Goal: Task Accomplishment & Management: Complete application form

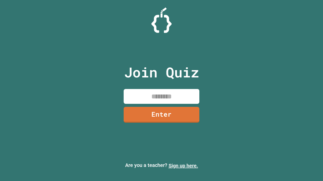
click at [183, 166] on link "Sign up here." at bounding box center [182, 166] width 29 height 6
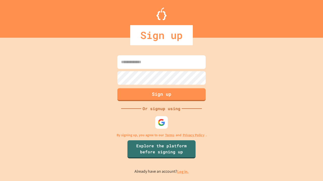
click at [183, 172] on link "Log in." at bounding box center [183, 171] width 12 height 5
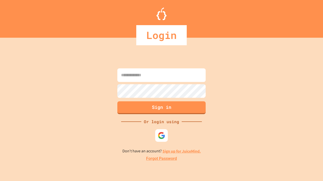
type input "*****"
